Goal: Task Accomplishment & Management: Manage account settings

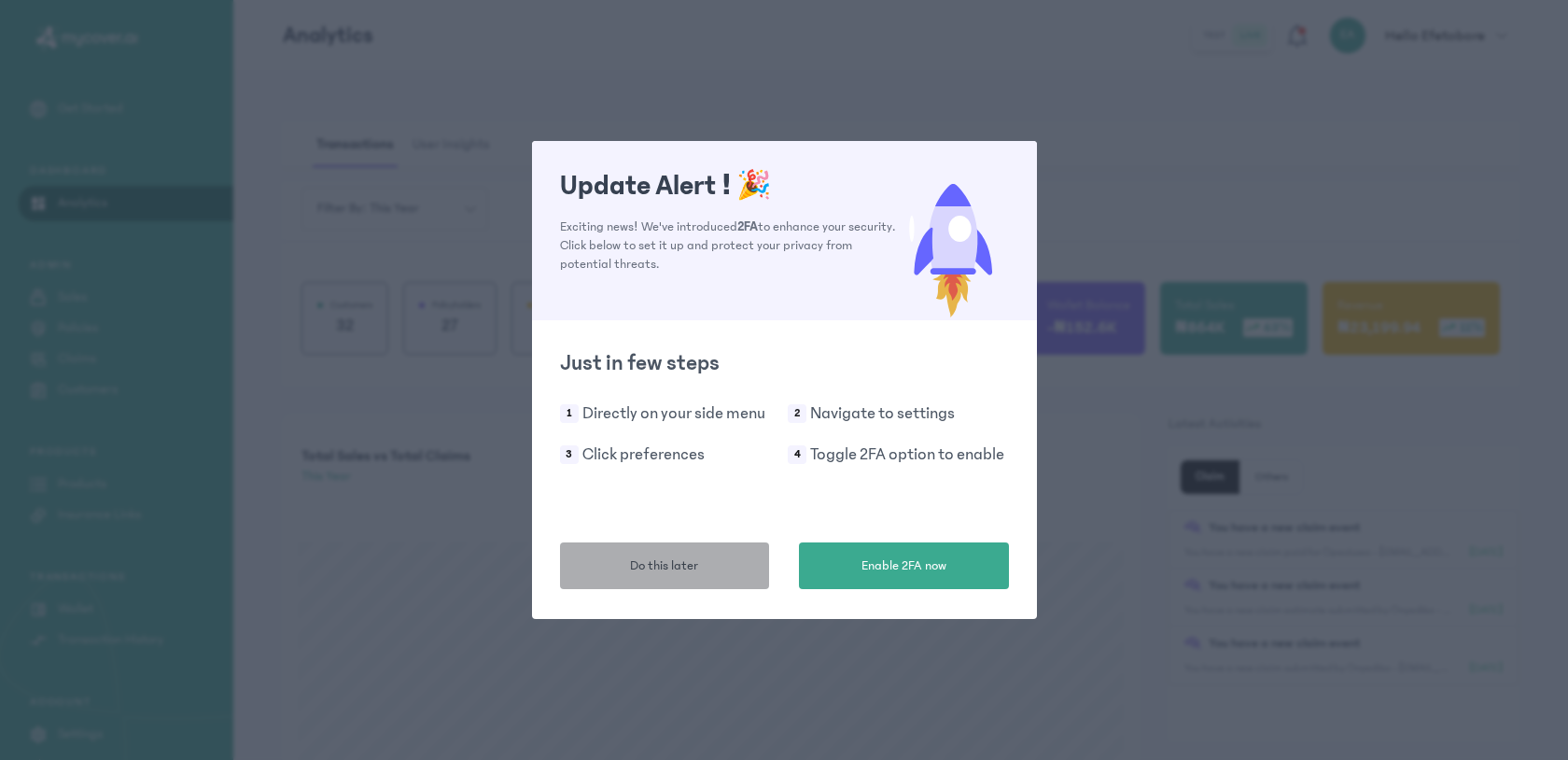
click at [693, 578] on button "Do this later" at bounding box center [665, 565] width 210 height 47
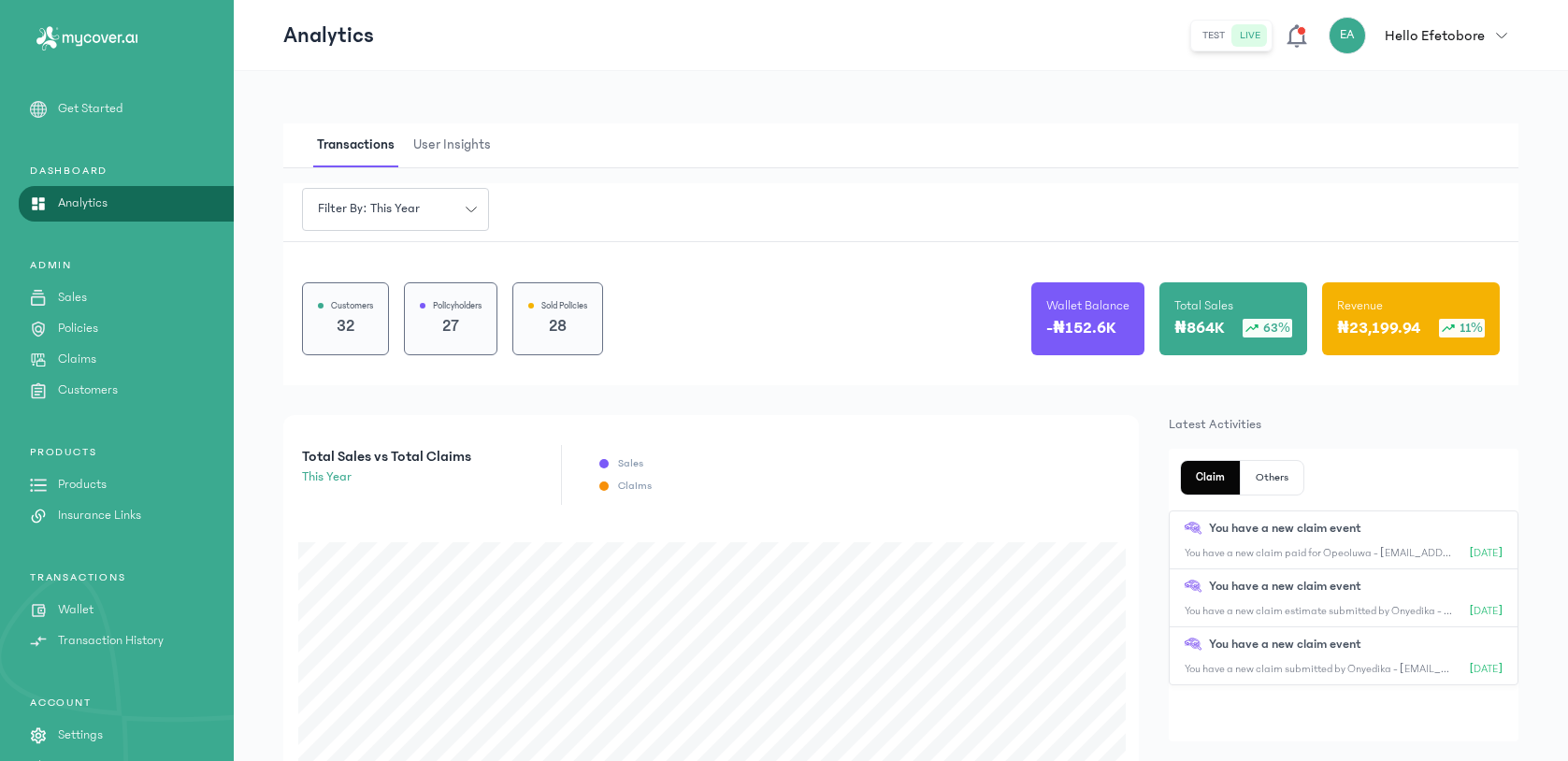
click at [65, 363] on p "Claims" at bounding box center [77, 359] width 38 height 19
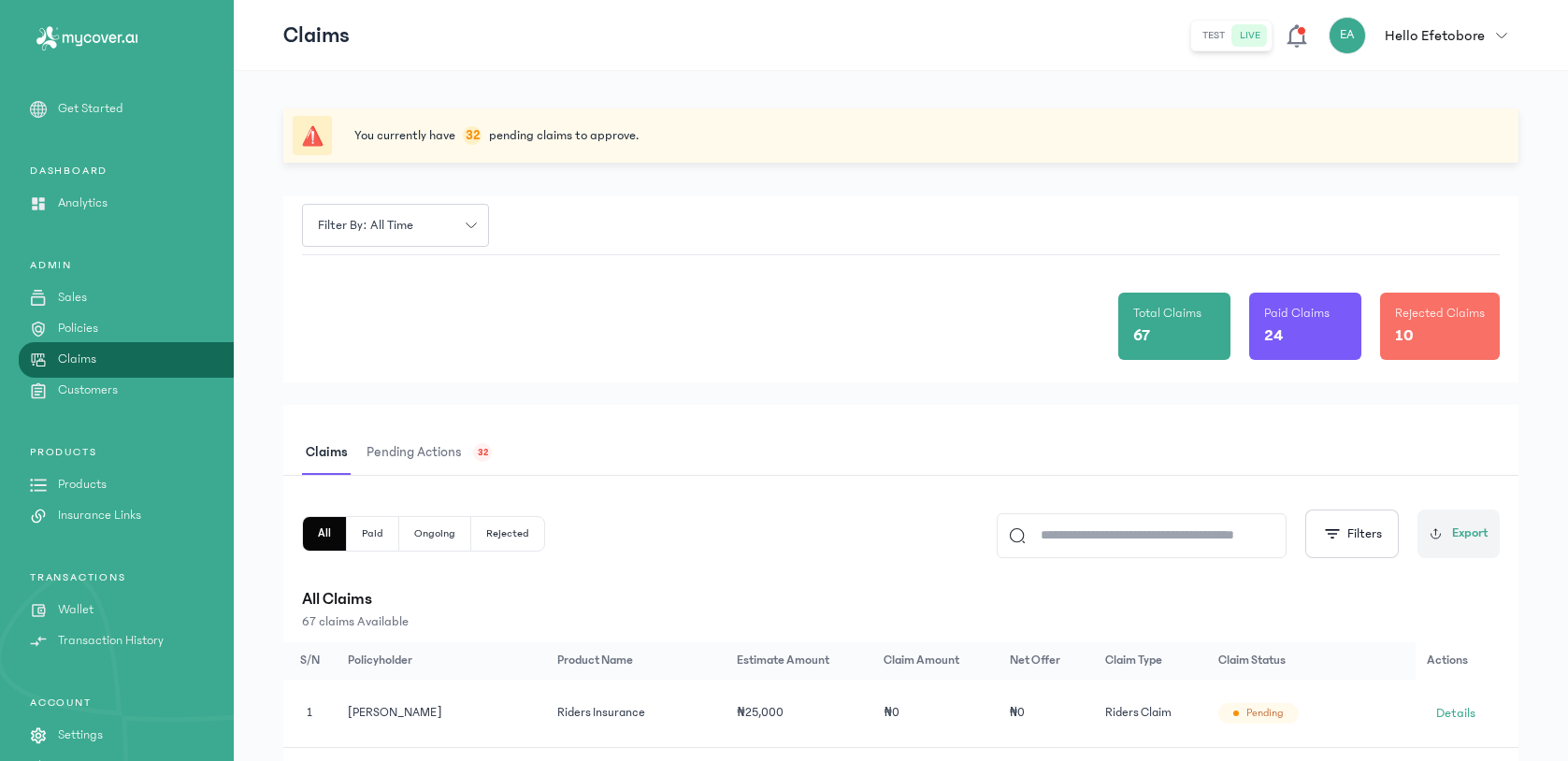
click at [436, 463] on span "Pending actions" at bounding box center [413, 453] width 103 height 44
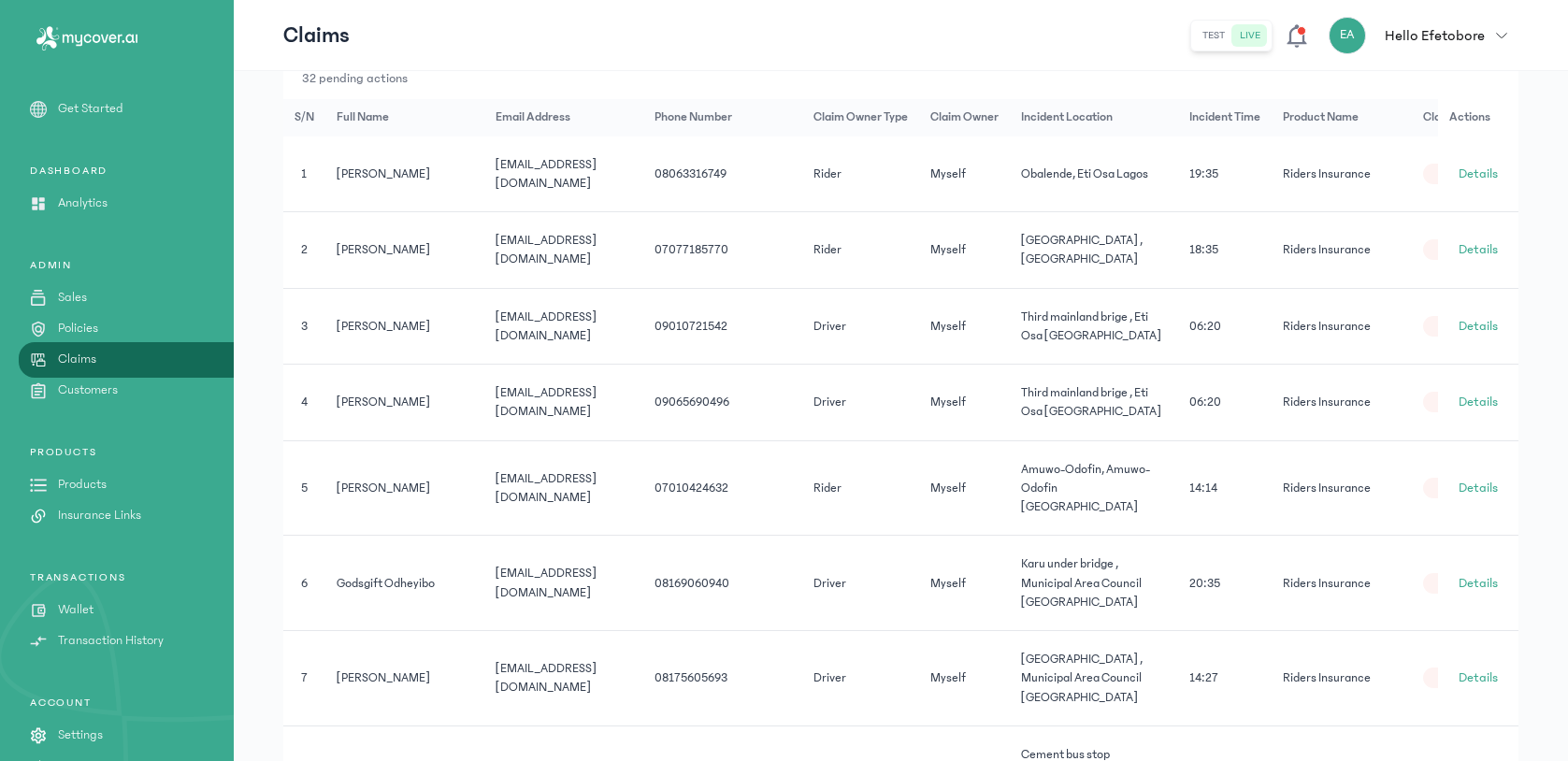
scroll to position [159, 0]
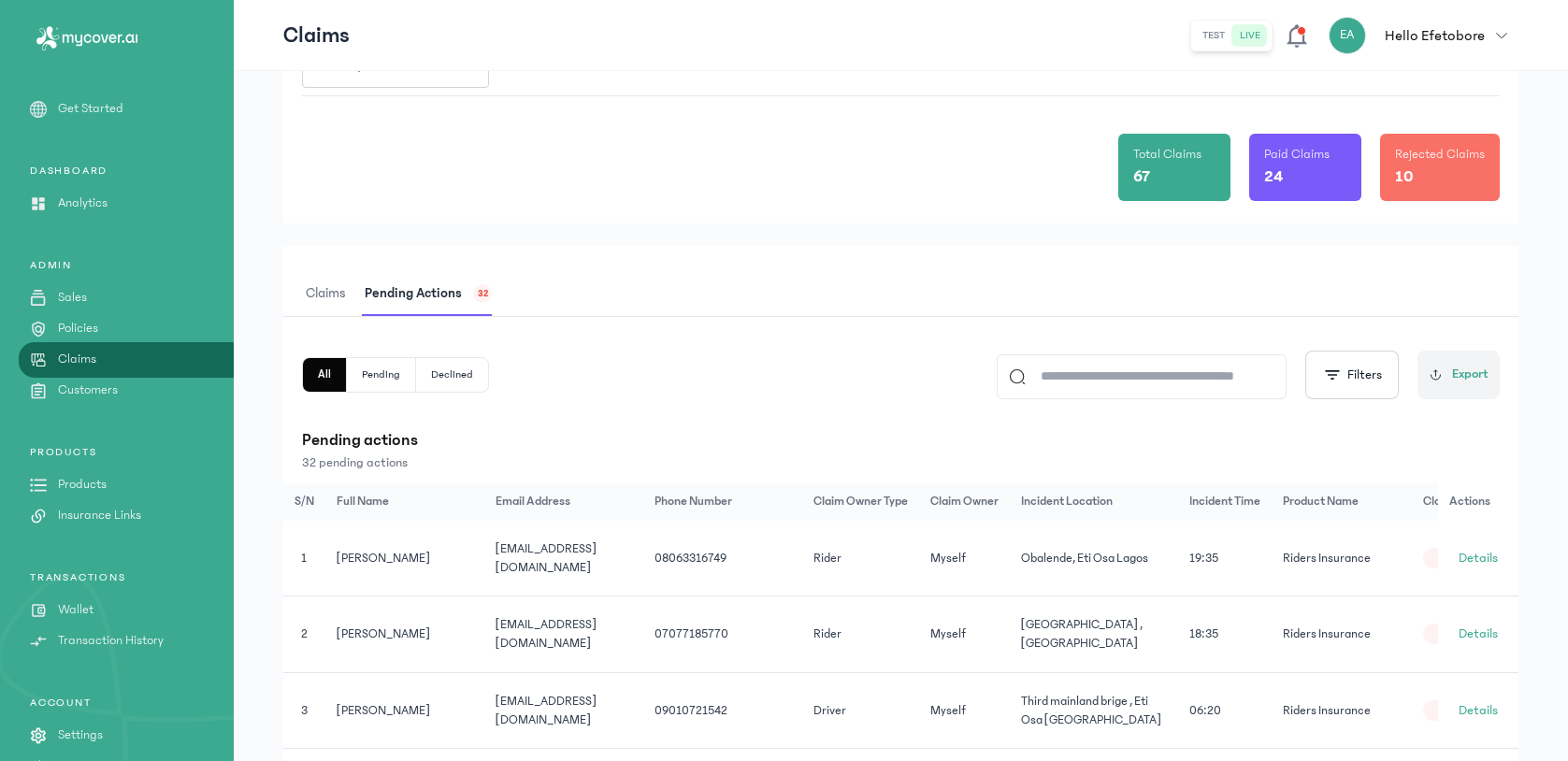
click at [392, 386] on button "Pending" at bounding box center [382, 375] width 69 height 34
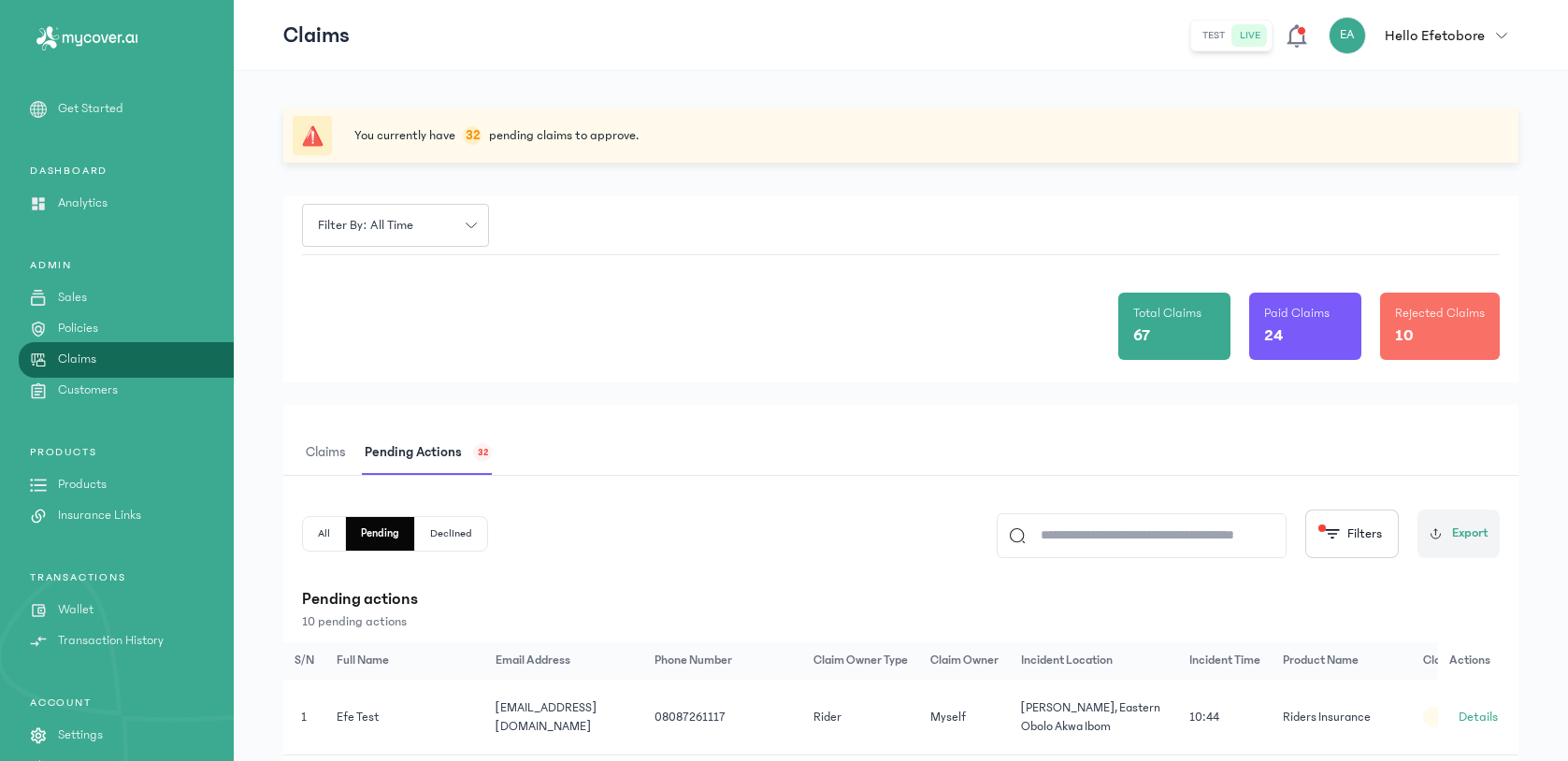
click at [311, 526] on button "All" at bounding box center [324, 533] width 43 height 34
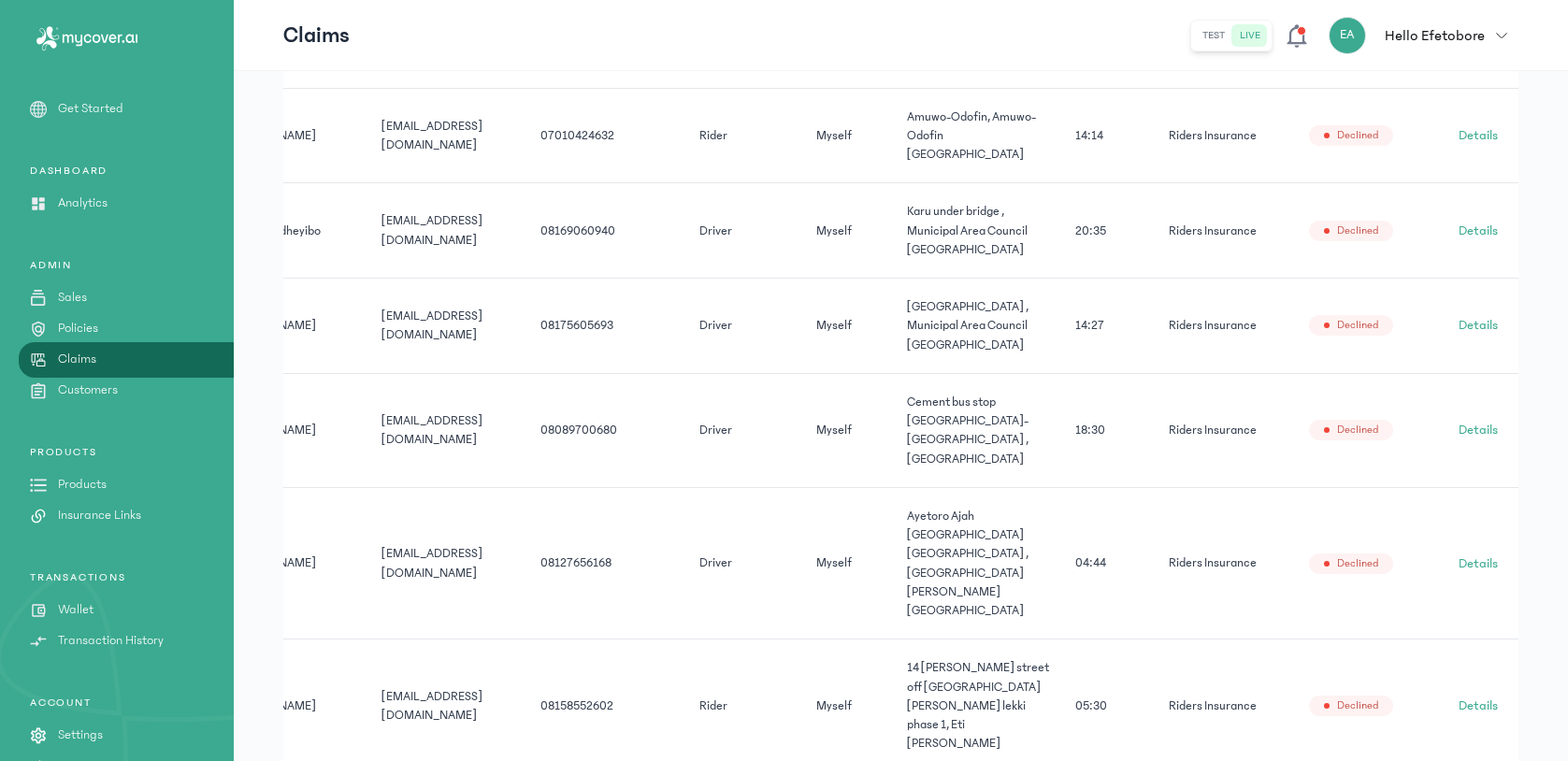
scroll to position [0, 107]
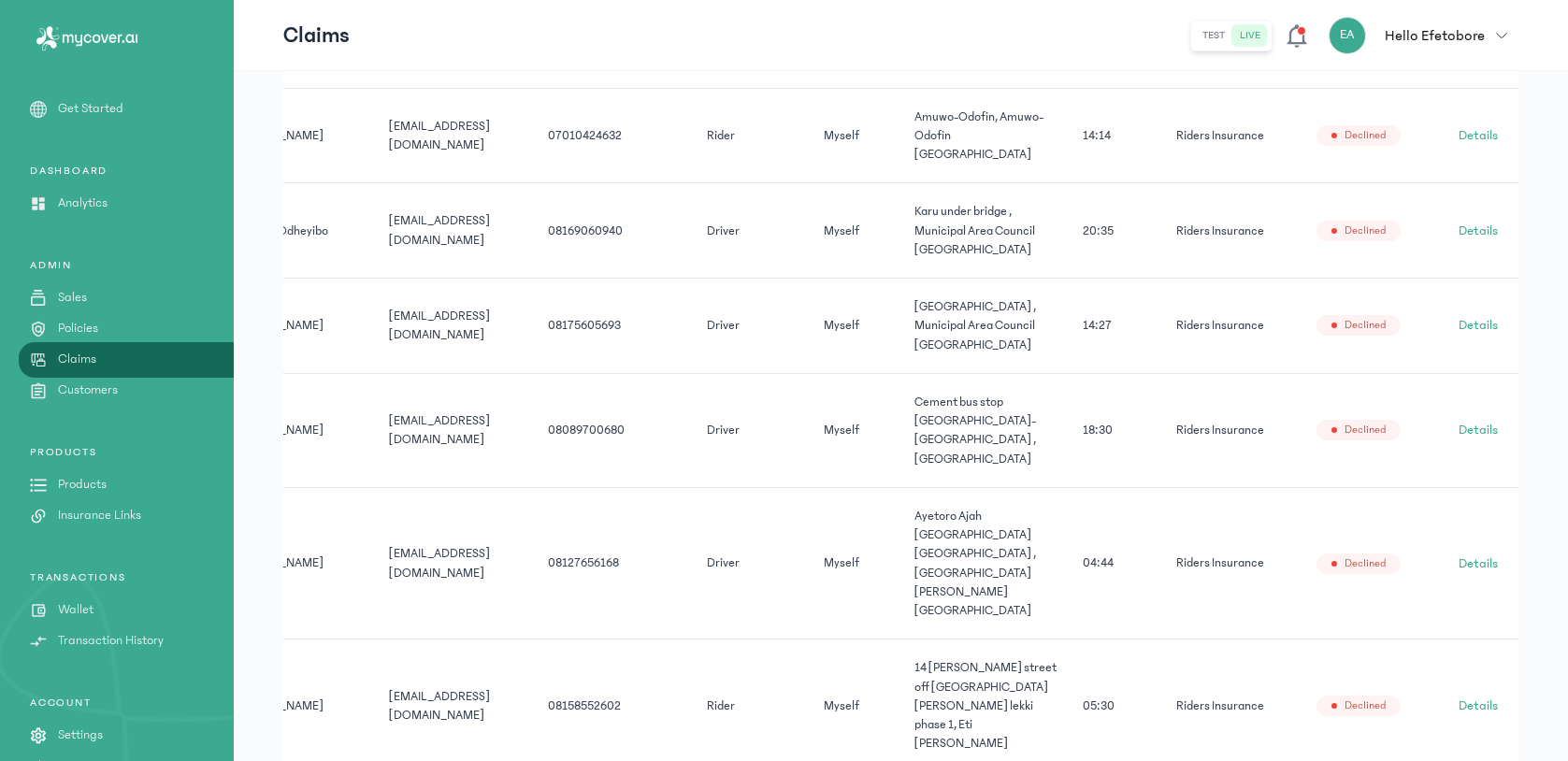
click at [374, 760] on span "100" at bounding box center [363, 772] width 20 height 18
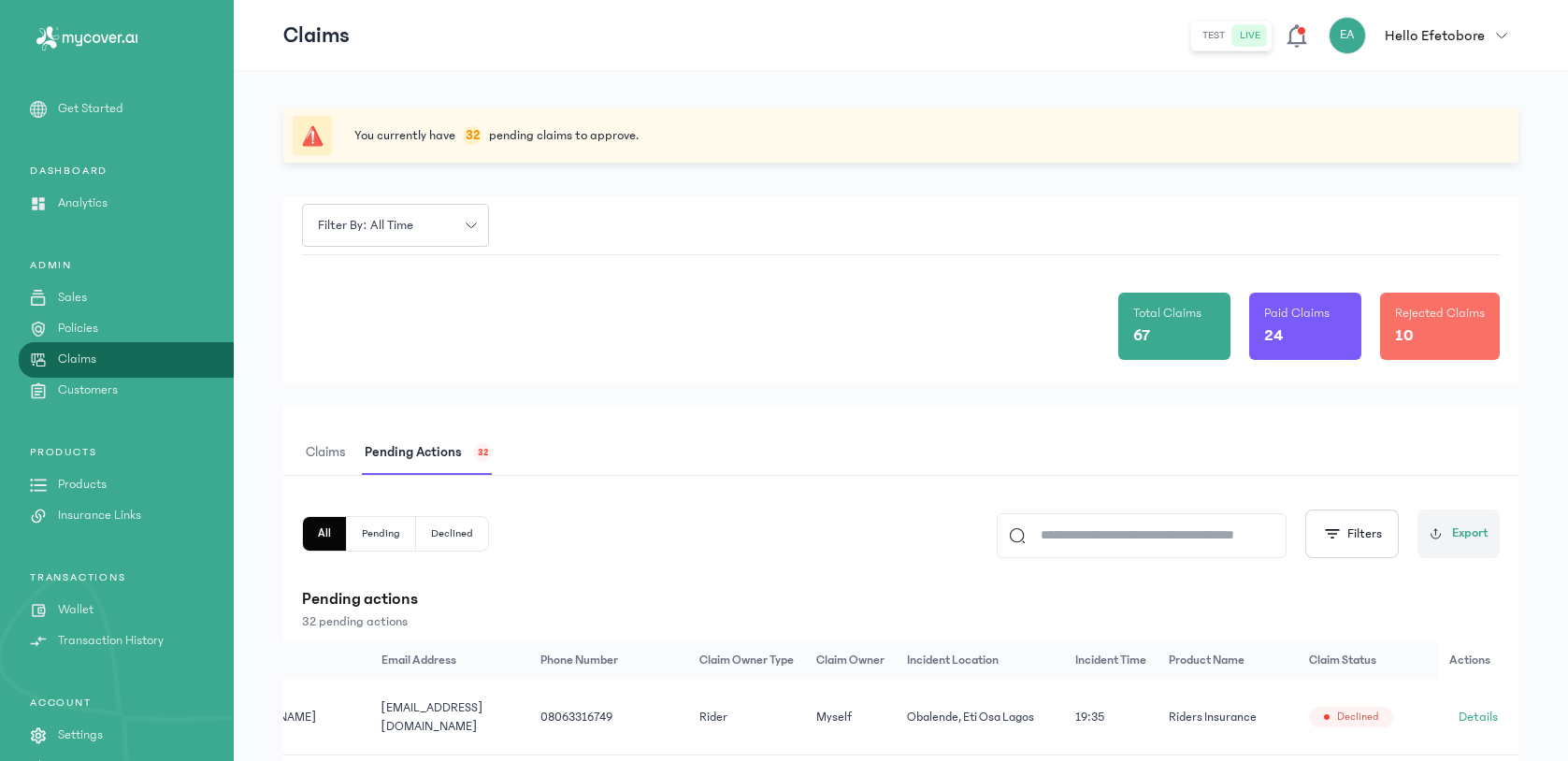
click at [339, 456] on span "Claims" at bounding box center [326, 453] width 48 height 44
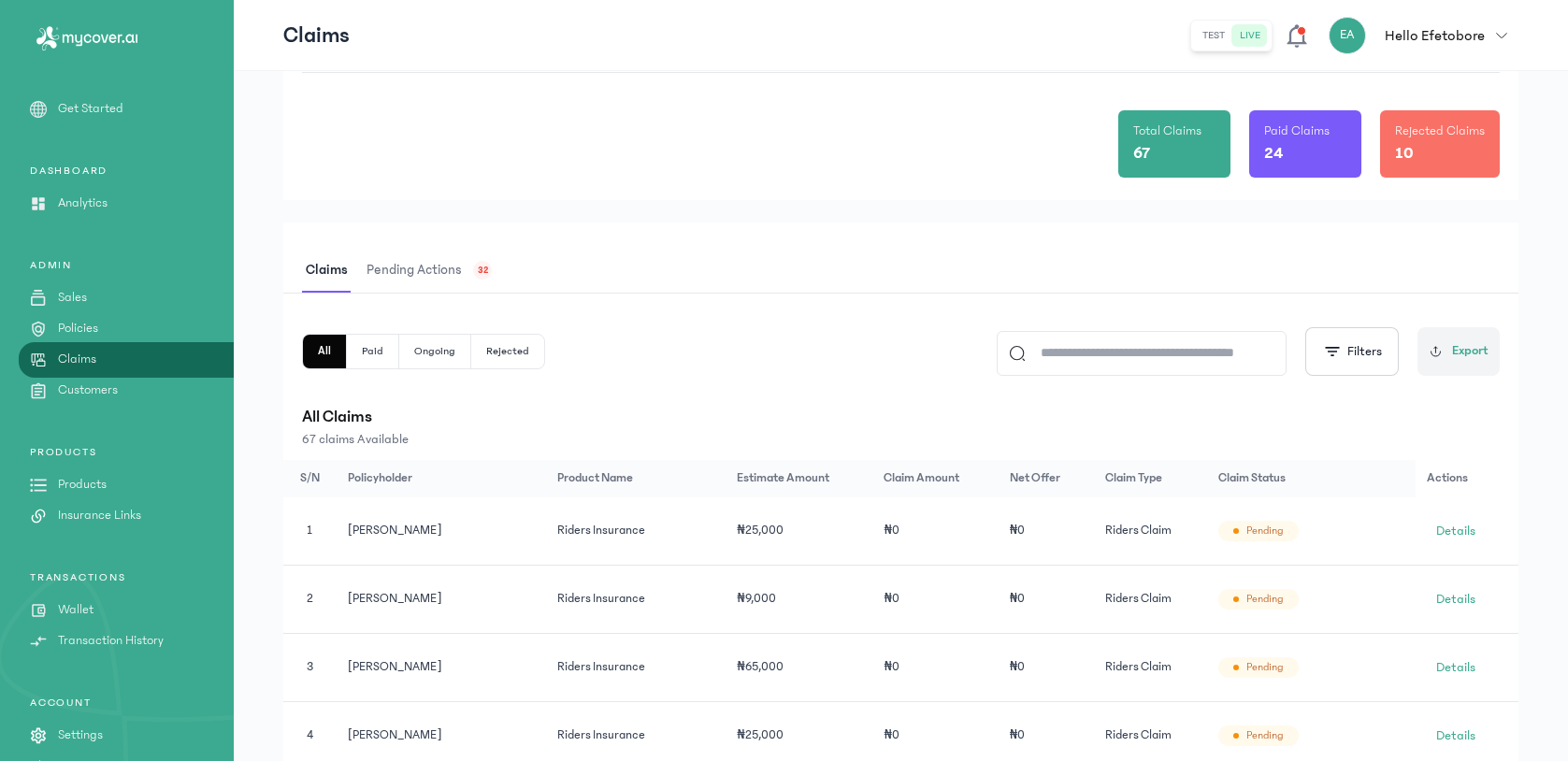
scroll to position [181, 0]
click at [1465, 598] on span "Details" at bounding box center [1456, 601] width 39 height 18
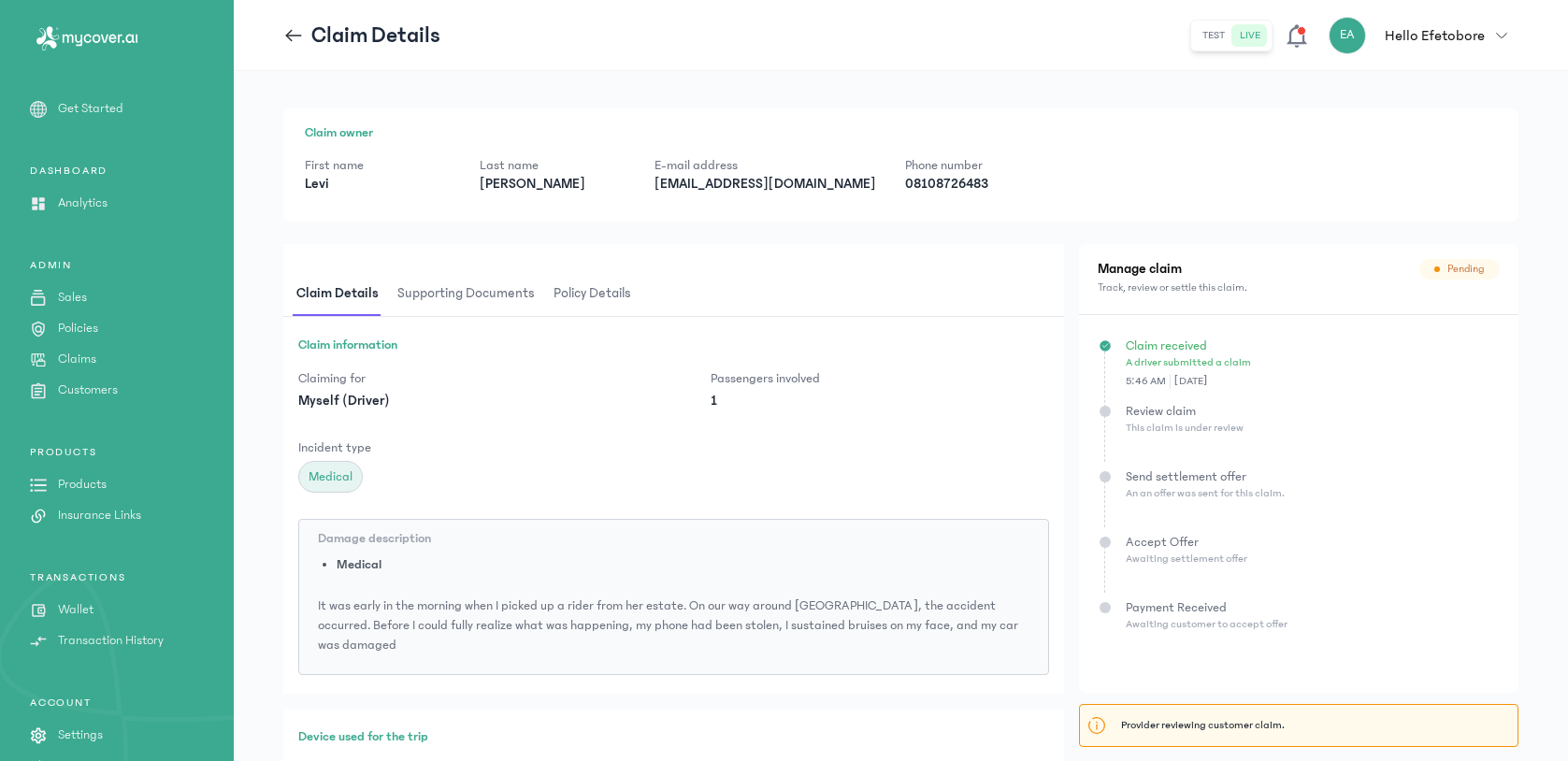
click at [625, 286] on span "Policy details" at bounding box center [592, 294] width 86 height 44
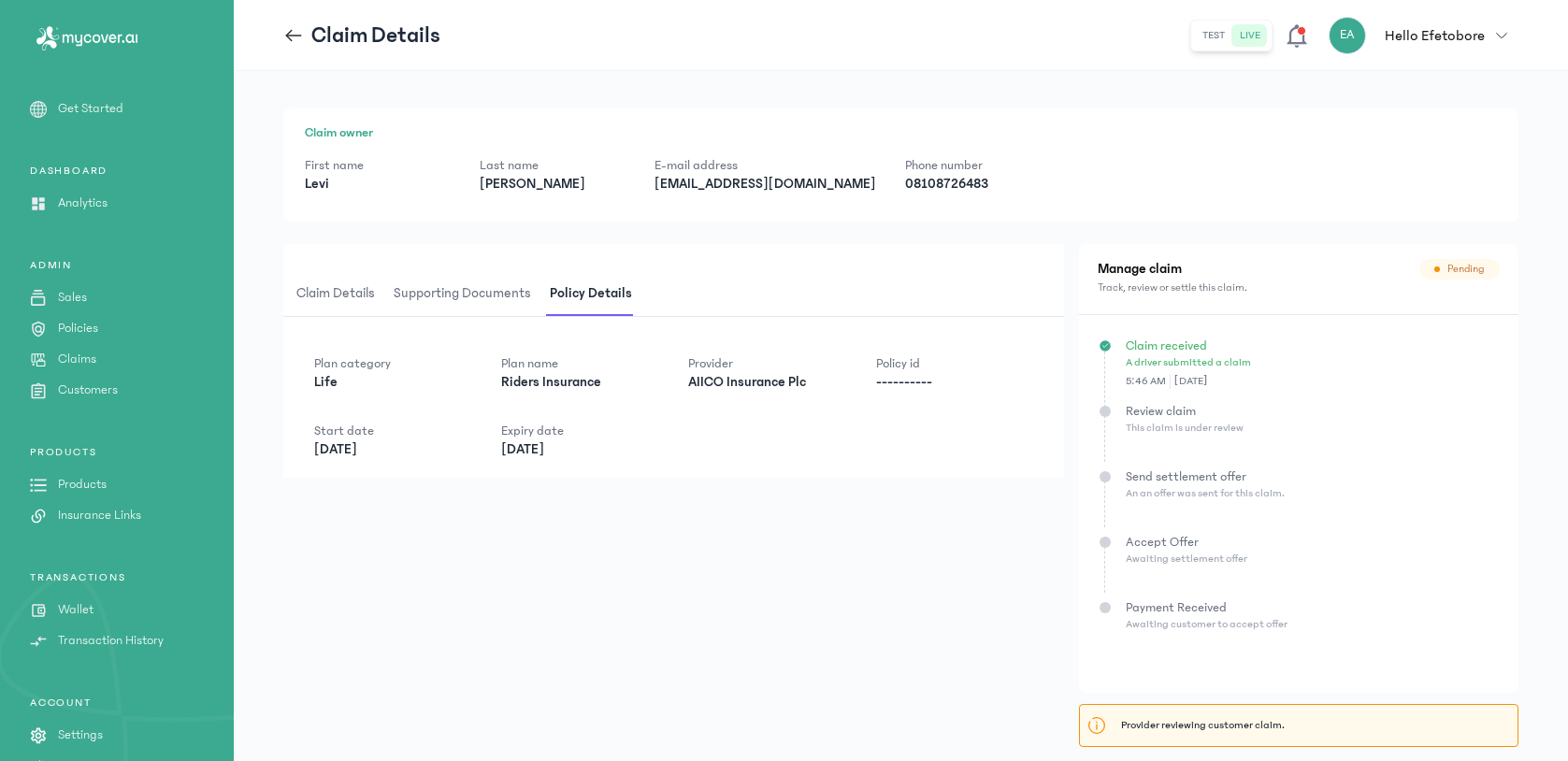
click at [734, 210] on div "Claim owner First name [PERSON_NAME] Last name [PERSON_NAME] address [EMAIL_ADD…" at bounding box center [901, 165] width 1235 height 113
click at [732, 190] on p "[EMAIL_ADDRESS][DOMAIN_NAME]" at bounding box center [765, 184] width 221 height 18
click at [905, 191] on p "08108726483" at bounding box center [977, 184] width 145 height 18
